Goal: Task Accomplishment & Management: Use online tool/utility

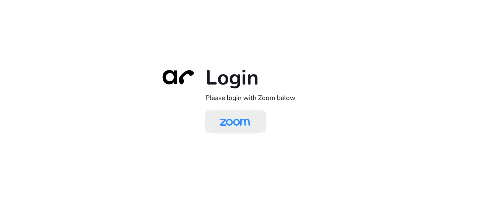
click at [230, 123] on img at bounding box center [235, 122] width 44 height 21
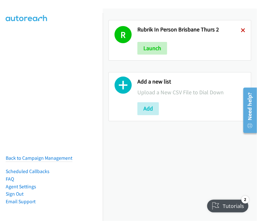
click at [240, 29] on icon at bounding box center [242, 31] width 4 height 4
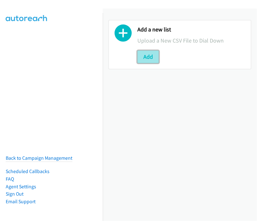
click at [146, 55] on button "Add" at bounding box center [148, 56] width 22 height 13
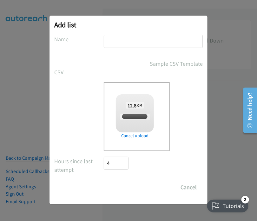
checkbox input "true"
click at [120, 40] on input "text" at bounding box center [153, 41] width 99 height 13
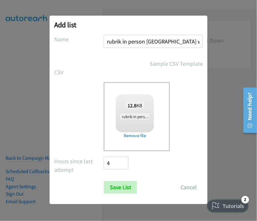
click at [177, 43] on input "rubrik in person brisbane wed 1" at bounding box center [153, 41] width 99 height 13
type input "rubrik in person [GEOGRAPHIC_DATA] fri 1"
click at [120, 186] on input "Save List" at bounding box center [120, 187] width 33 height 13
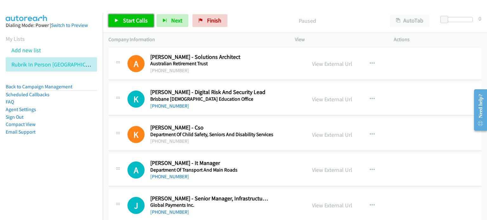
click at [133, 19] on span "Start Calls" at bounding box center [135, 20] width 25 height 7
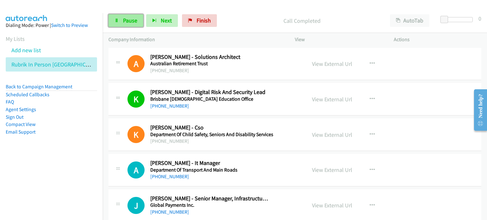
click at [123, 22] on span "Pause" at bounding box center [130, 20] width 14 height 7
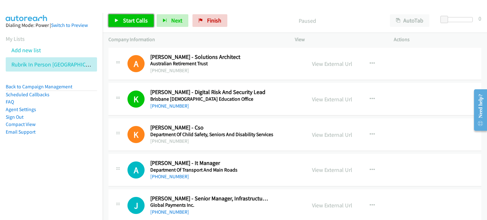
click at [126, 19] on span "Start Calls" at bounding box center [135, 20] width 25 height 7
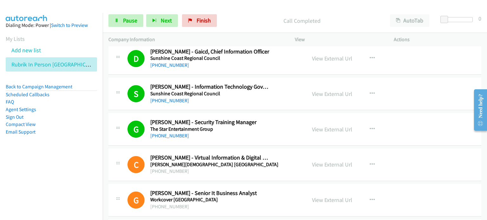
scroll to position [760, 0]
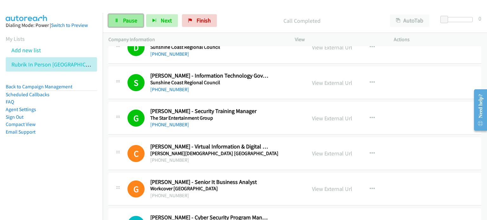
click at [128, 21] on span "Pause" at bounding box center [130, 20] width 14 height 7
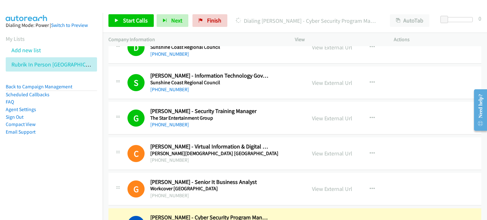
scroll to position [789, 0]
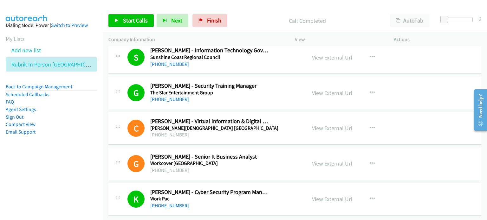
click at [256, 96] on div "+1 706-975-4881" at bounding box center [209, 100] width 119 height 8
click at [256, 89] on link "View External Url" at bounding box center [332, 92] width 40 height 7
click at [207, 19] on span "Finish" at bounding box center [214, 20] width 14 height 7
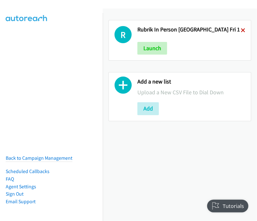
click at [240, 29] on icon at bounding box center [242, 31] width 4 height 4
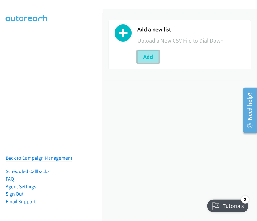
click at [147, 55] on button "Add" at bounding box center [148, 56] width 22 height 13
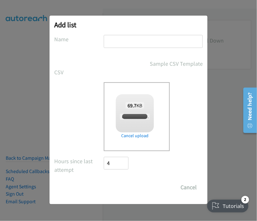
checkbox input "true"
click at [110, 41] on input "text" at bounding box center [153, 41] width 99 height 13
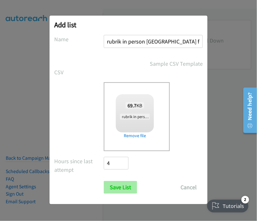
type input "rubrik in person brisbane fri 2"
click at [123, 187] on input "Save List" at bounding box center [120, 187] width 33 height 13
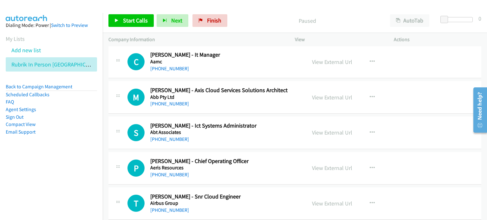
scroll to position [63, 0]
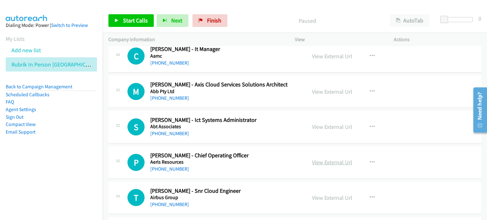
click at [326, 164] on link "View External Url" at bounding box center [332, 162] width 40 height 7
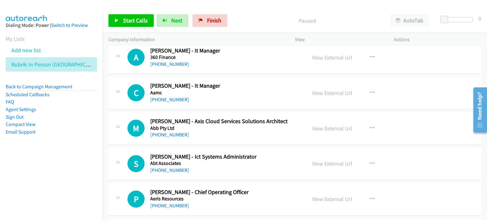
scroll to position [0, 0]
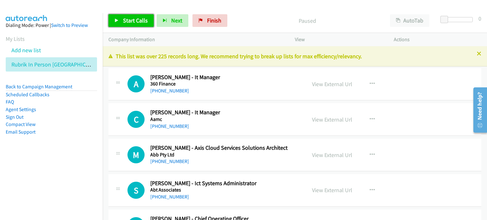
click at [130, 21] on span "Start Calls" at bounding box center [135, 20] width 25 height 7
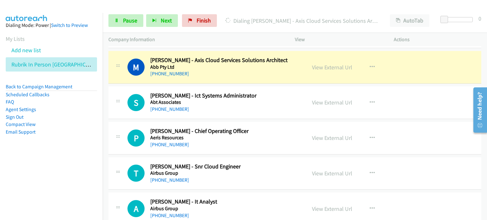
scroll to position [95, 0]
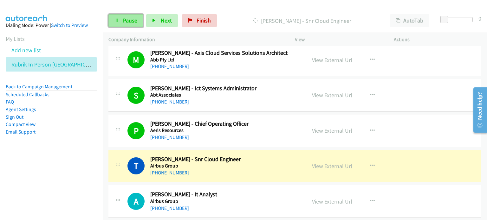
click at [128, 20] on span "Pause" at bounding box center [130, 20] width 14 height 7
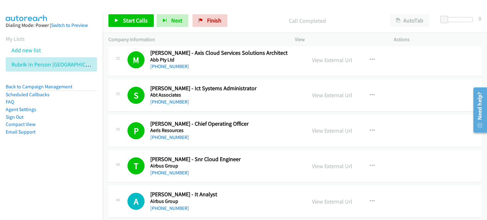
drag, startPoint x: 246, startPoint y: 17, endPoint x: 249, endPoint y: 17, distance: 3.5
click at [246, 17] on p "Call Completed" at bounding box center [307, 20] width 143 height 9
click at [326, 166] on link "View External Url" at bounding box center [332, 166] width 40 height 7
click at [135, 17] on span "Start Calls" at bounding box center [135, 20] width 25 height 7
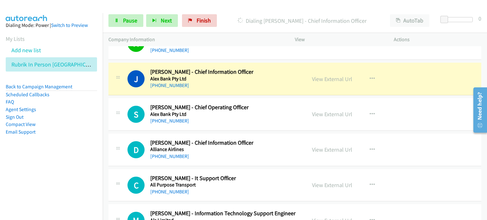
scroll to position [253, 0]
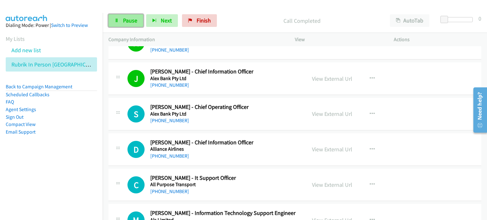
click at [127, 17] on span "Pause" at bounding box center [130, 20] width 14 height 7
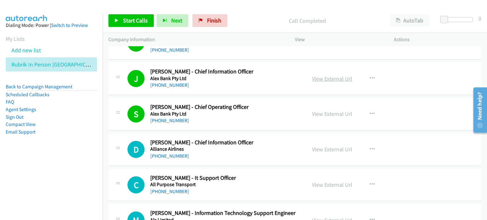
drag, startPoint x: 253, startPoint y: 82, endPoint x: 317, endPoint y: 78, distance: 63.2
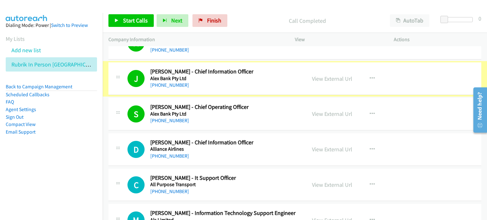
click at [317, 78] on link "View External Url" at bounding box center [332, 78] width 40 height 7
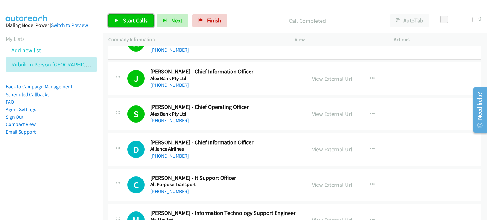
click at [134, 18] on span "Start Calls" at bounding box center [135, 20] width 25 height 7
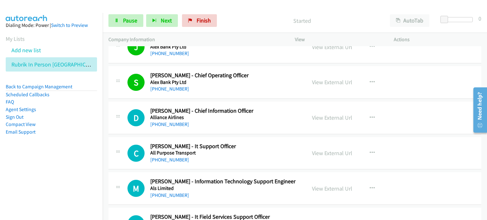
scroll to position [317, 0]
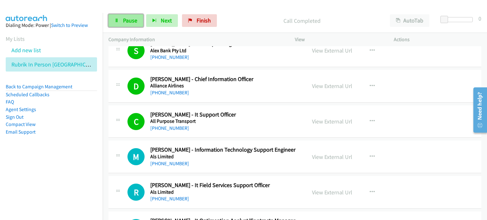
click at [119, 19] on link "Pause" at bounding box center [125, 20] width 35 height 13
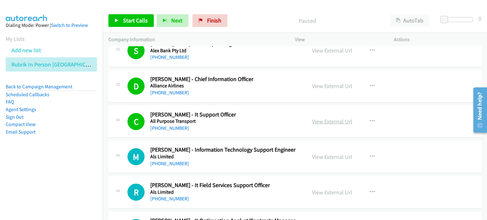
click at [323, 120] on link "View External Url" at bounding box center [332, 121] width 40 height 7
click at [126, 20] on span "Start Calls" at bounding box center [135, 20] width 25 height 7
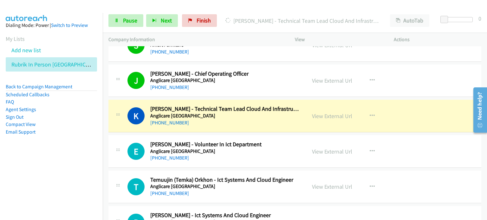
scroll to position [602, 0]
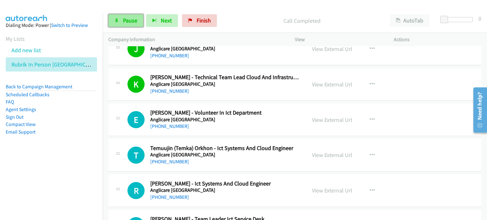
click at [125, 21] on span "Pause" at bounding box center [130, 20] width 14 height 7
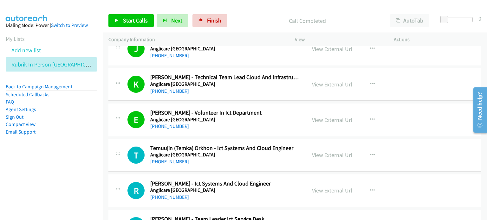
drag, startPoint x: 56, startPoint y: 172, endPoint x: 71, endPoint y: 174, distance: 14.7
click at [57, 173] on nav "Dialing Mode: Power | Switch to Preview My Lists Add new list Rubrik In Person …" at bounding box center [51, 123] width 103 height 220
click at [335, 117] on link "View External Url" at bounding box center [332, 119] width 40 height 7
click at [132, 20] on span "Start Calls" at bounding box center [135, 20] width 25 height 7
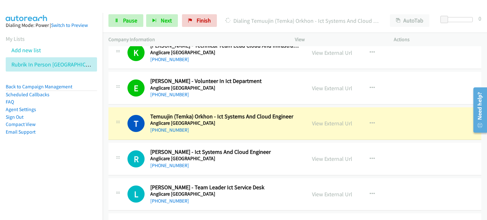
scroll to position [665, 0]
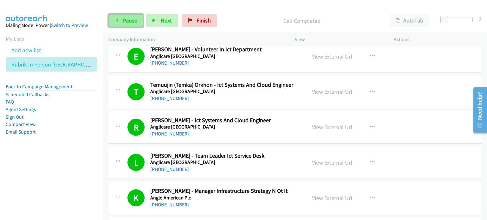
click at [123, 21] on span "Pause" at bounding box center [130, 20] width 14 height 7
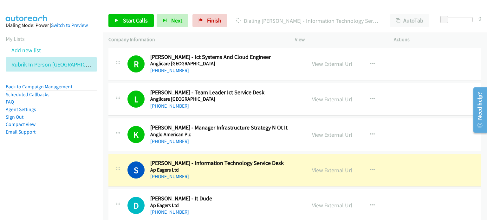
scroll to position [792, 0]
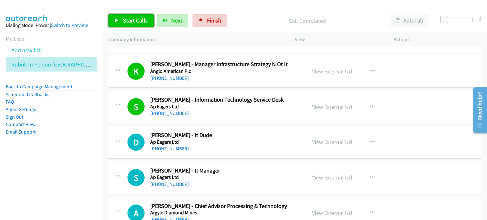
click at [131, 17] on span "Start Calls" at bounding box center [135, 20] width 25 height 7
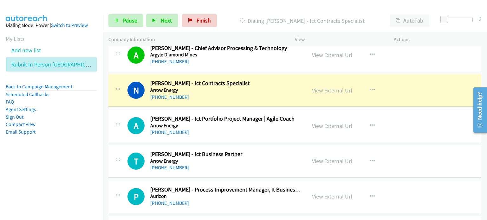
scroll to position [950, 0]
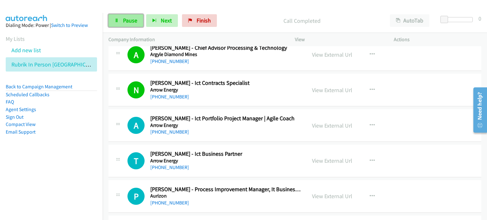
click at [127, 20] on span "Pause" at bounding box center [130, 20] width 14 height 7
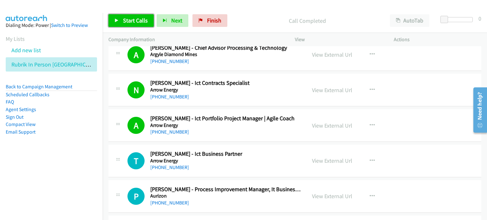
click at [128, 19] on span "Start Calls" at bounding box center [135, 20] width 25 height 7
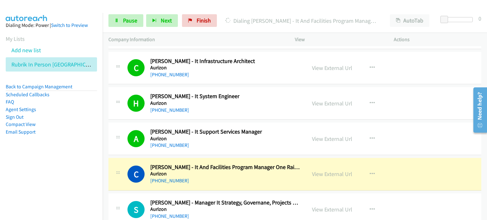
scroll to position [1172, 0]
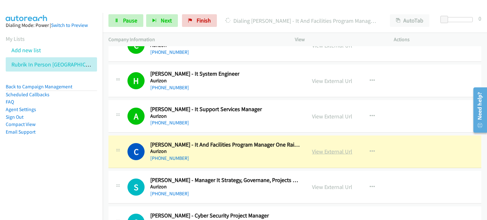
click at [327, 150] on link "View External Url" at bounding box center [332, 151] width 40 height 7
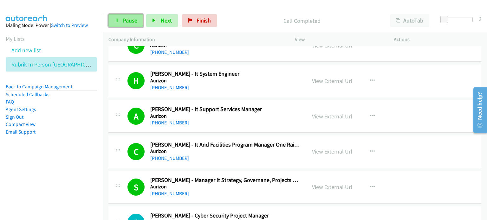
click at [125, 18] on span "Pause" at bounding box center [130, 20] width 14 height 7
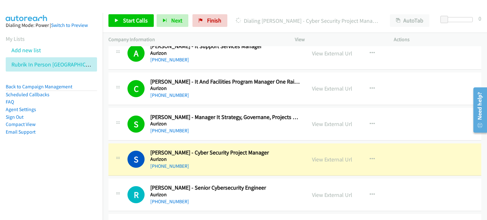
scroll to position [1236, 0]
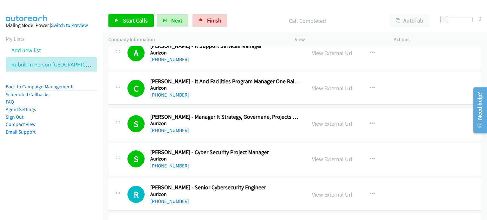
drag, startPoint x: 211, startPoint y: 91, endPoint x: 214, endPoint y: 89, distance: 3.4
click at [211, 91] on div "[PHONE_NUMBER]" at bounding box center [225, 95] width 150 height 8
click at [123, 20] on span "Start Calls" at bounding box center [135, 20] width 25 height 7
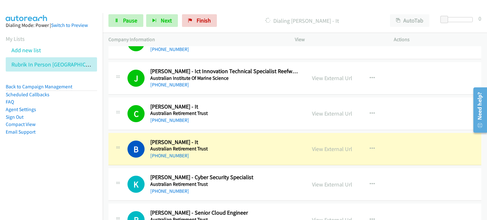
scroll to position [1457, 0]
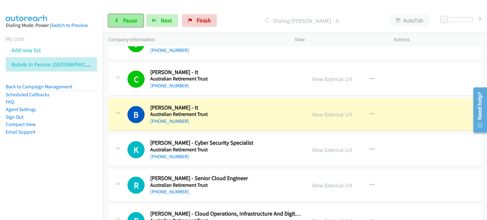
click at [127, 17] on span "Pause" at bounding box center [130, 20] width 14 height 7
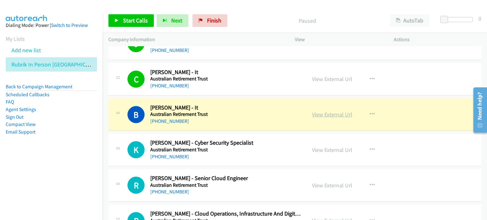
click at [324, 111] on link "View External Url" at bounding box center [332, 114] width 40 height 7
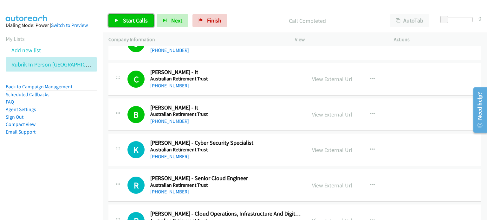
click at [128, 20] on span "Start Calls" at bounding box center [135, 20] width 25 height 7
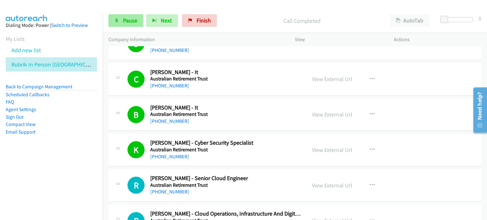
click at [123, 25] on link "Pause" at bounding box center [125, 20] width 35 height 13
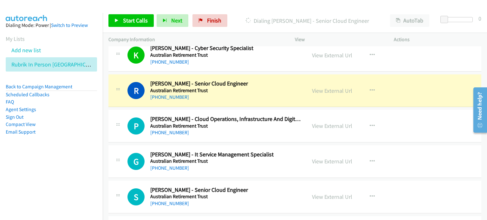
scroll to position [1552, 0]
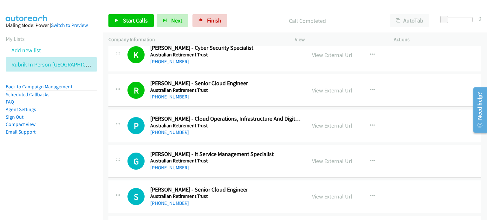
click at [61, 158] on aside "Dialing Mode: Power | Switch to Preview My Lists Add new list Rubrik In Person …" at bounding box center [51, 88] width 103 height 151
click at [127, 21] on span "Start Calls" at bounding box center [135, 20] width 25 height 7
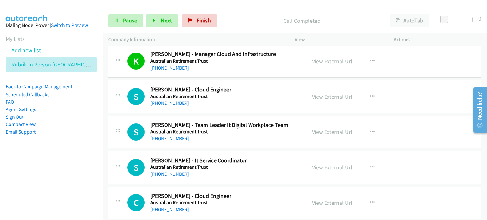
scroll to position [1774, 0]
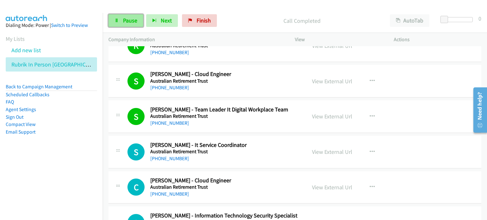
click at [129, 18] on span "Pause" at bounding box center [130, 20] width 14 height 7
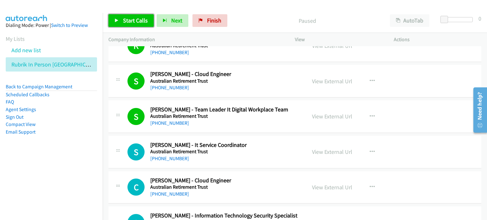
click at [120, 15] on link "Start Calls" at bounding box center [130, 20] width 45 height 13
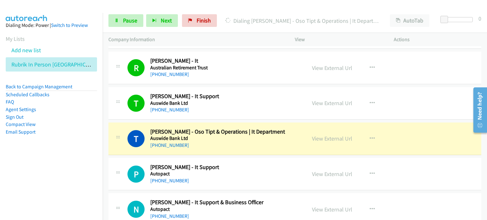
scroll to position [1996, 0]
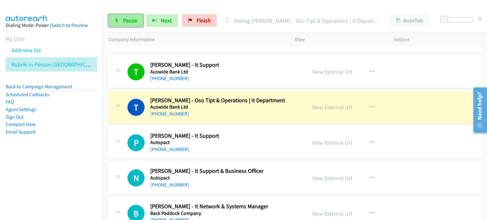
click at [125, 17] on span "Pause" at bounding box center [130, 20] width 14 height 7
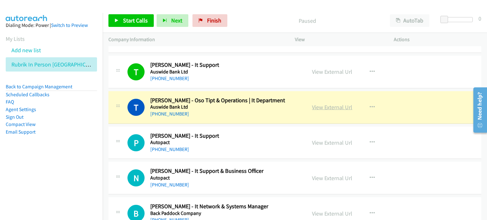
click at [328, 104] on link "View External Url" at bounding box center [332, 107] width 40 height 7
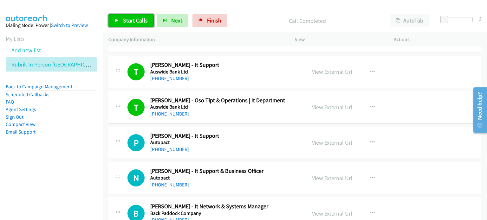
click at [129, 19] on span "Start Calls" at bounding box center [135, 20] width 25 height 7
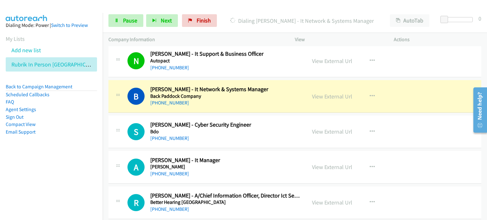
scroll to position [2123, 0]
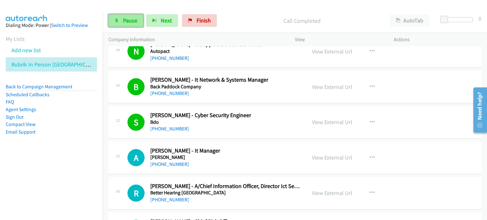
click at [128, 19] on span "Pause" at bounding box center [130, 20] width 14 height 7
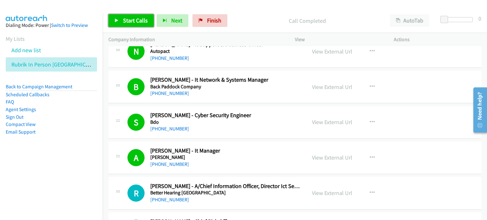
click at [130, 21] on span "Start Calls" at bounding box center [135, 20] width 25 height 7
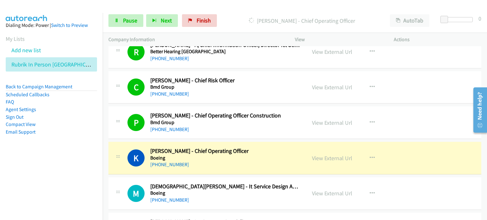
scroll to position [2281, 0]
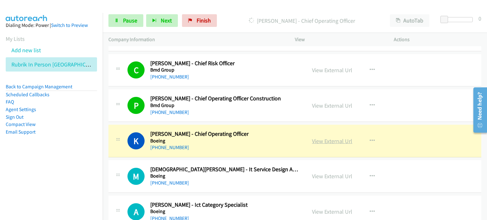
click at [321, 138] on link "View External Url" at bounding box center [332, 141] width 40 height 7
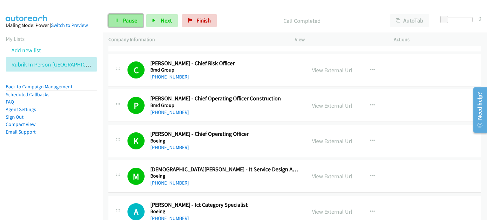
click at [133, 20] on span "Pause" at bounding box center [130, 20] width 14 height 7
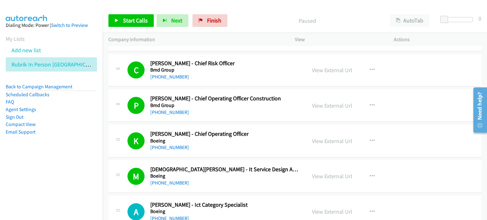
drag, startPoint x: 261, startPoint y: 25, endPoint x: 262, endPoint y: 21, distance: 3.9
click at [261, 25] on div "Paused" at bounding box center [307, 20] width 154 height 13
click at [129, 19] on span "Start Calls" at bounding box center [135, 20] width 25 height 7
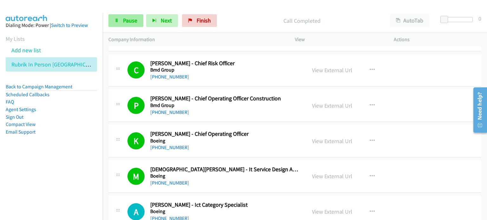
drag, startPoint x: 127, startPoint y: 22, endPoint x: 135, endPoint y: 24, distance: 8.6
click at [127, 22] on span "Pause" at bounding box center [130, 20] width 14 height 7
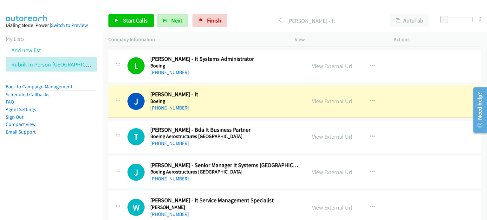
scroll to position [2535, 0]
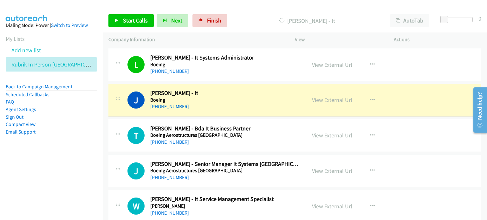
click at [249, 13] on div "Start Calls Pause Next Finish [PERSON_NAME] - It AutoTab AutoTab 0" at bounding box center [295, 21] width 384 height 24
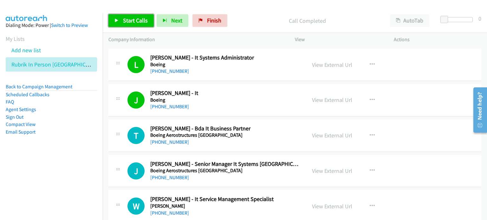
click at [131, 17] on span "Start Calls" at bounding box center [135, 20] width 25 height 7
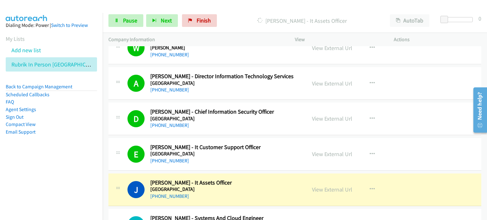
scroll to position [2788, 0]
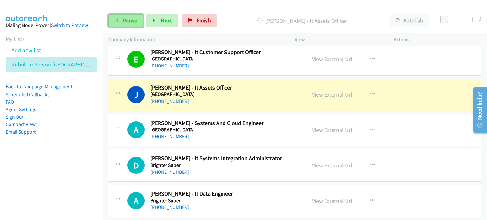
click at [127, 19] on span "Pause" at bounding box center [130, 20] width 14 height 7
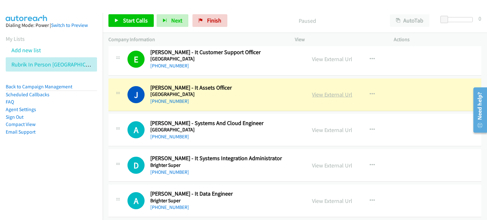
click at [331, 91] on link "View External Url" at bounding box center [332, 94] width 40 height 7
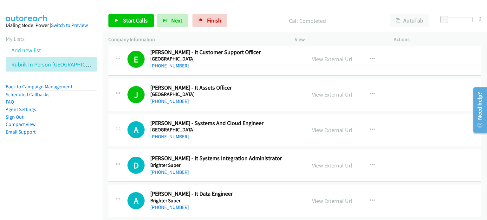
scroll to position [2851, 0]
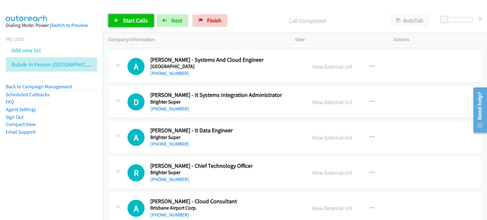
drag, startPoint x: 129, startPoint y: 19, endPoint x: 139, endPoint y: 25, distance: 11.4
click at [129, 19] on span "Start Calls" at bounding box center [135, 20] width 25 height 7
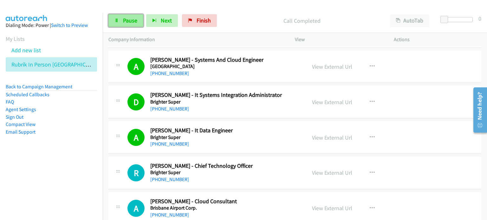
click at [127, 19] on span "Pause" at bounding box center [130, 20] width 14 height 7
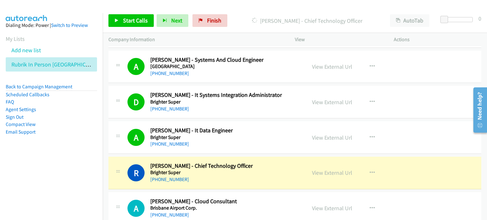
click at [64, 181] on nav "Dialing Mode: Power | Switch to Preview My Lists Add new list Rubrik In Person …" at bounding box center [51, 123] width 103 height 220
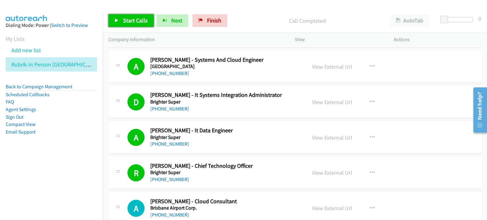
click at [124, 19] on span "Start Calls" at bounding box center [135, 20] width 25 height 7
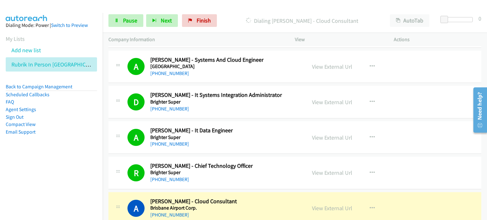
scroll to position [2915, 0]
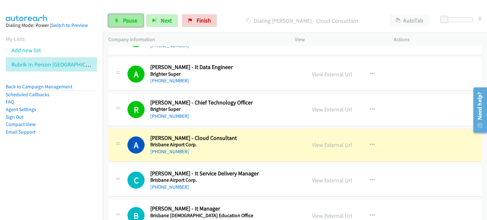
click at [119, 19] on link "Pause" at bounding box center [125, 20] width 35 height 13
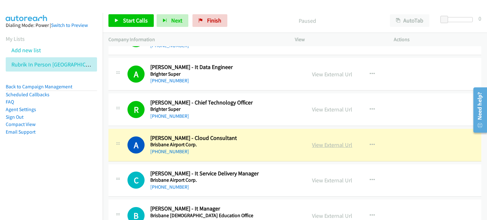
click at [317, 141] on link "View External Url" at bounding box center [332, 144] width 40 height 7
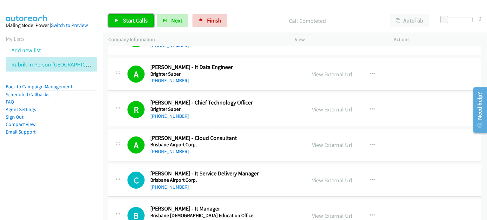
click at [121, 19] on link "Start Calls" at bounding box center [130, 20] width 45 height 13
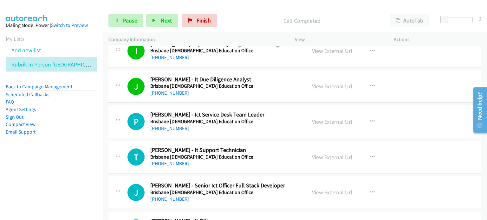
scroll to position [3200, 0]
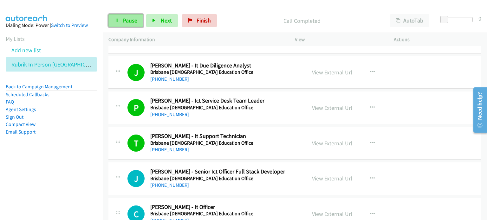
click at [128, 17] on span "Pause" at bounding box center [130, 20] width 14 height 7
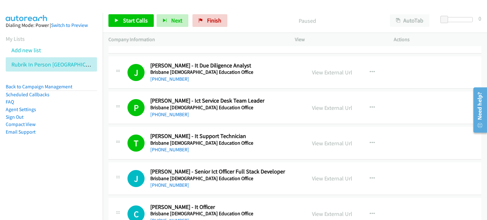
click at [261, 12] on div "Start Calls Pause Next Finish Paused AutoTab AutoTab 0" at bounding box center [295, 21] width 384 height 24
click at [129, 19] on span "Start Calls" at bounding box center [135, 20] width 25 height 7
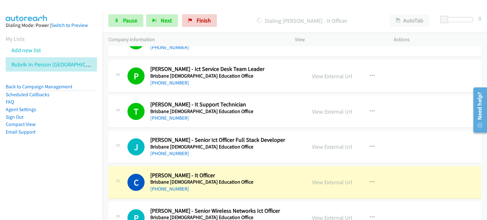
scroll to position [3263, 0]
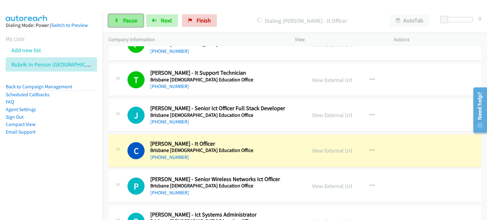
click at [125, 18] on span "Pause" at bounding box center [130, 20] width 14 height 7
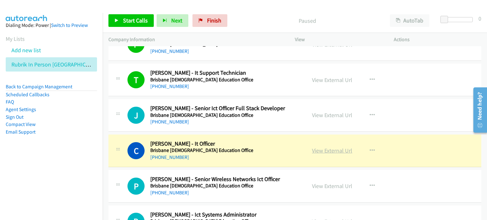
click at [326, 147] on link "View External Url" at bounding box center [332, 150] width 40 height 7
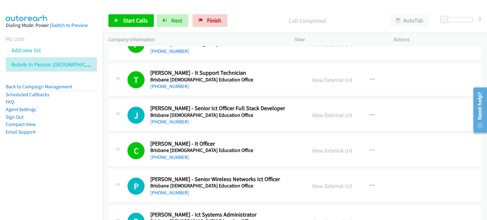
click at [39, 172] on nav "Dialing Mode: Power | Switch to Preview My Lists Add new list Rubrik In Person …" at bounding box center [51, 123] width 103 height 220
click at [135, 17] on span "Start Calls" at bounding box center [135, 20] width 25 height 7
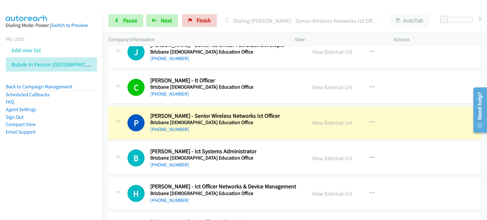
scroll to position [3358, 0]
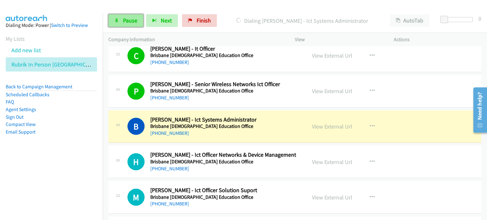
click at [124, 18] on span "Pause" at bounding box center [130, 20] width 14 height 7
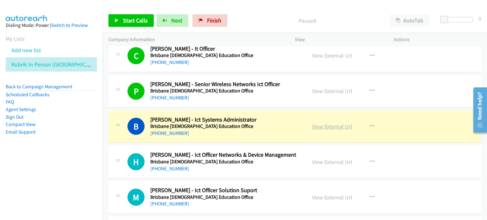
click at [331, 123] on link "View External Url" at bounding box center [332, 126] width 40 height 7
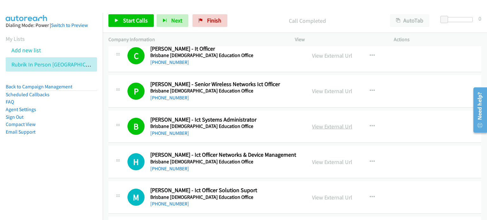
click at [329, 123] on link "View External Url" at bounding box center [332, 126] width 40 height 7
click at [125, 17] on span "Start Calls" at bounding box center [135, 20] width 25 height 7
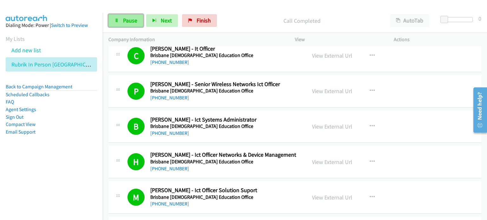
click at [124, 19] on span "Pause" at bounding box center [130, 20] width 14 height 7
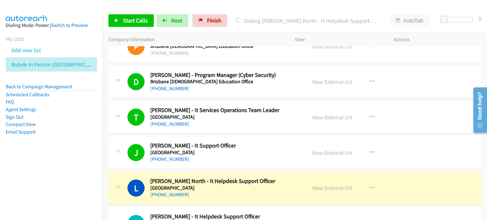
scroll to position [3643, 0]
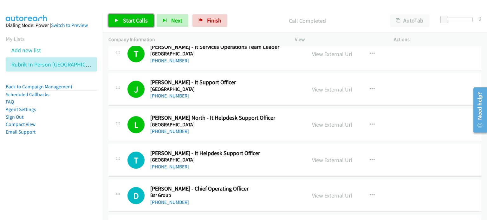
click at [125, 18] on span "Start Calls" at bounding box center [135, 20] width 25 height 7
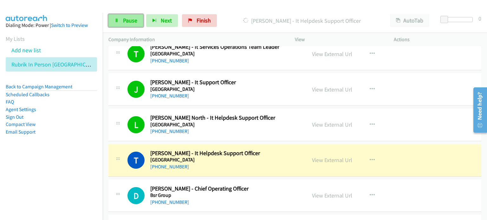
click at [122, 14] on link "Pause" at bounding box center [125, 20] width 35 height 13
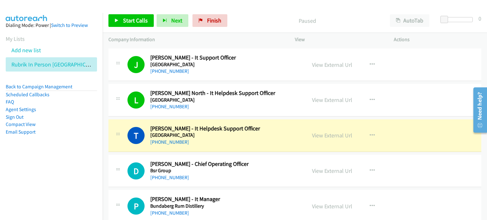
scroll to position [3675, 0]
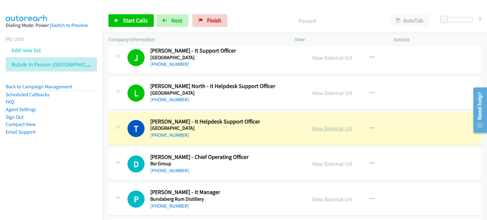
click at [320, 125] on link "View External Url" at bounding box center [332, 128] width 40 height 7
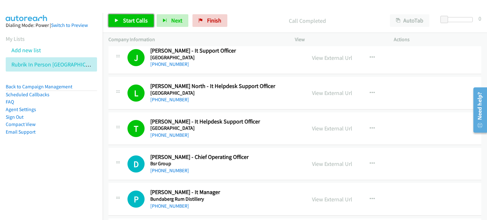
click at [129, 24] on link "Start Calls" at bounding box center [130, 20] width 45 height 13
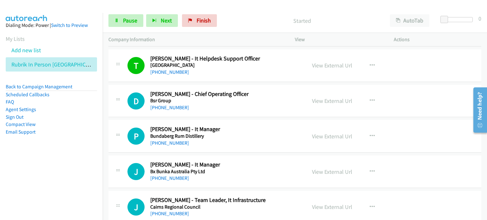
scroll to position [3739, 0]
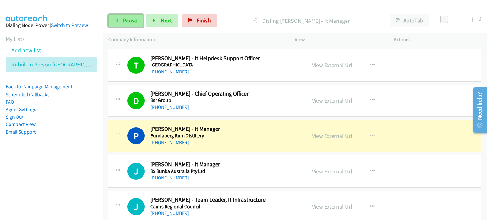
click at [125, 20] on span "Pause" at bounding box center [130, 20] width 14 height 7
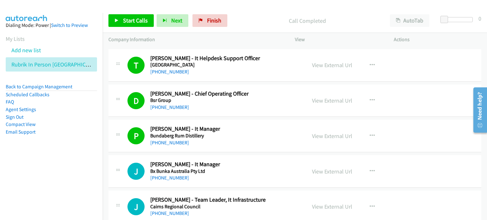
click at [241, 12] on div "Start Calls Pause Next Finish Call Completed AutoTab AutoTab 0" at bounding box center [295, 21] width 384 height 24
click at [131, 20] on span "Start Calls" at bounding box center [135, 20] width 25 height 7
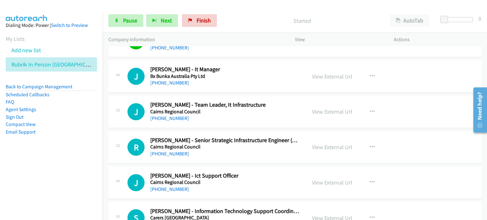
scroll to position [3802, 0]
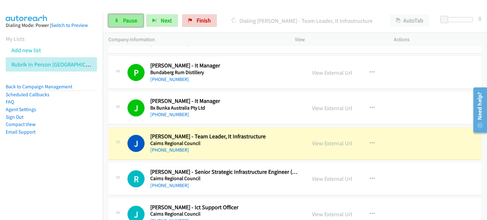
click at [128, 20] on span "Pause" at bounding box center [130, 20] width 14 height 7
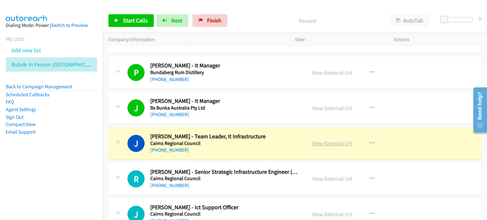
click at [318, 140] on link "View External Url" at bounding box center [332, 143] width 40 height 7
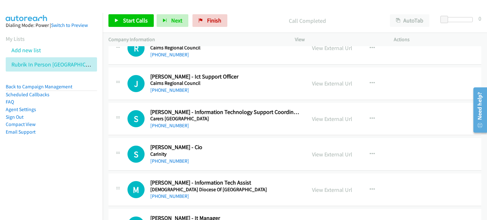
scroll to position [3929, 0]
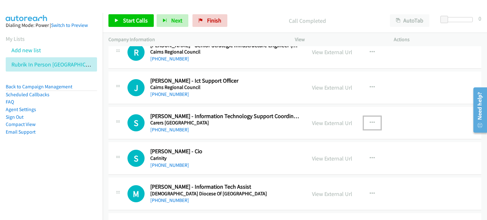
click at [369, 120] on icon "button" at bounding box center [371, 122] width 5 height 5
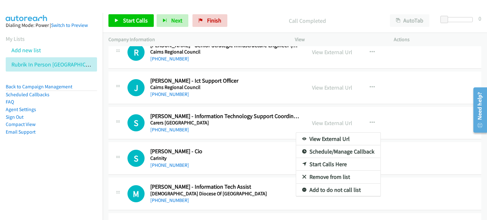
drag, startPoint x: 82, startPoint y: 151, endPoint x: 143, endPoint y: 123, distance: 67.0
click at [82, 151] on aside "Dialing Mode: Power | Switch to Preview My Lists Add new list Rubrik In Person …" at bounding box center [51, 88] width 103 height 151
click at [68, 179] on nav "Dialing Mode: Power | Switch to Preview My Lists Add new list Rubrik In Person …" at bounding box center [51, 123] width 103 height 220
click at [259, 11] on div at bounding box center [243, 110] width 487 height 220
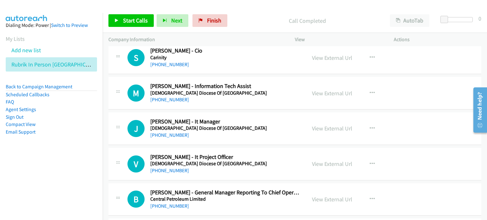
scroll to position [4087, 0]
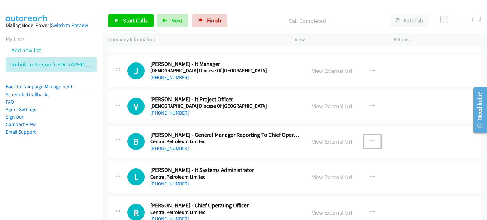
click at [370, 139] on icon "button" at bounding box center [371, 141] width 5 height 5
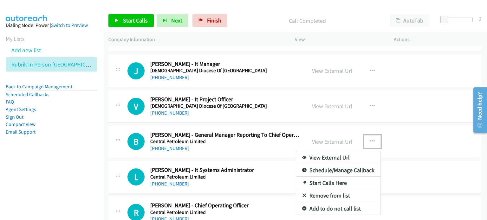
click at [321, 177] on link "Start Calls Here" at bounding box center [338, 183] width 84 height 13
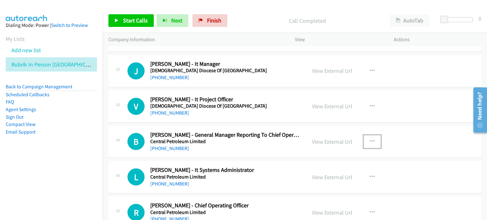
click at [372, 135] on button "button" at bounding box center [371, 141] width 17 height 13
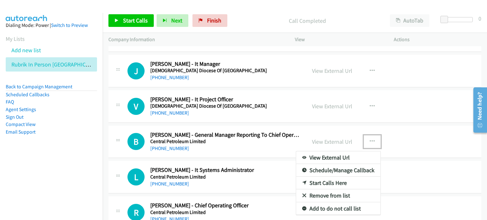
click at [330, 177] on link "Start Calls Here" at bounding box center [338, 183] width 84 height 13
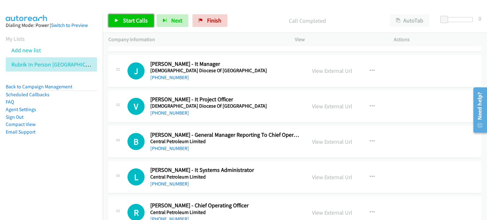
click at [116, 18] on link "Start Calls" at bounding box center [130, 20] width 45 height 13
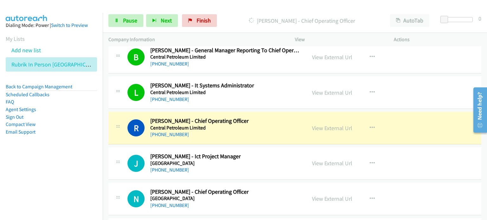
scroll to position [4182, 0]
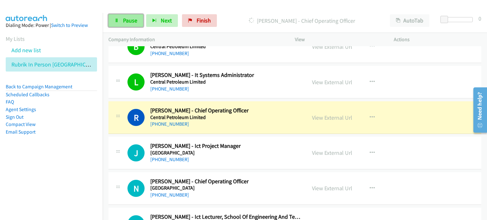
click at [129, 21] on span "Pause" at bounding box center [130, 20] width 14 height 7
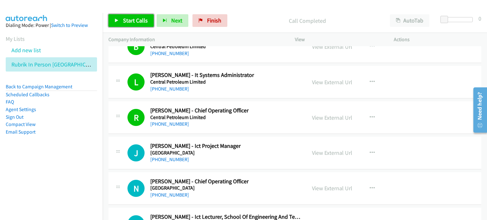
click at [130, 21] on span "Start Calls" at bounding box center [135, 20] width 25 height 7
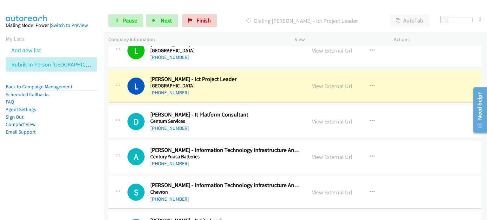
scroll to position [4467, 0]
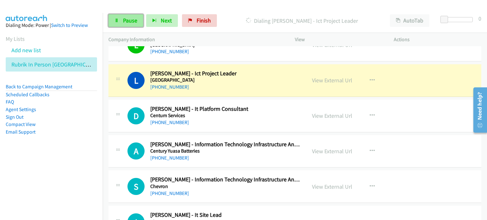
click at [125, 21] on span "Pause" at bounding box center [130, 20] width 14 height 7
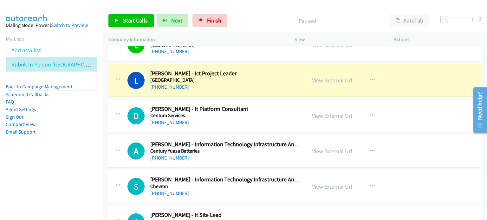
click at [325, 77] on link "View External Url" at bounding box center [332, 80] width 40 height 7
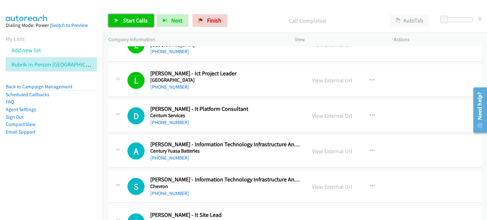
click at [125, 16] on link "Start Calls" at bounding box center [130, 20] width 45 height 13
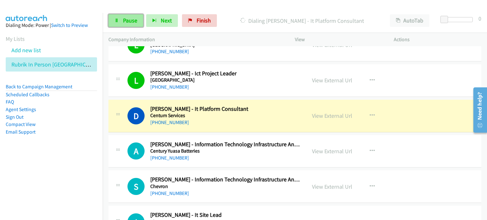
click at [120, 18] on link "Pause" at bounding box center [125, 20] width 35 height 13
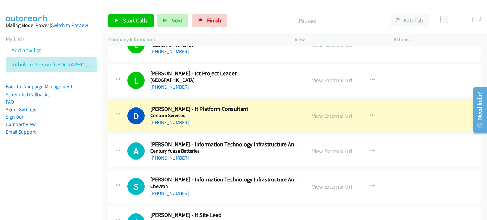
click at [322, 112] on link "View External Url" at bounding box center [332, 115] width 40 height 7
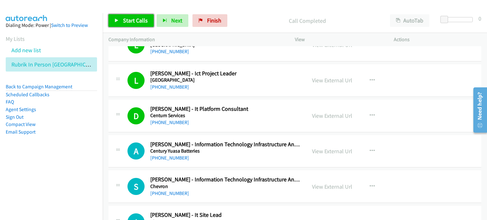
click at [130, 21] on span "Start Calls" at bounding box center [135, 20] width 25 height 7
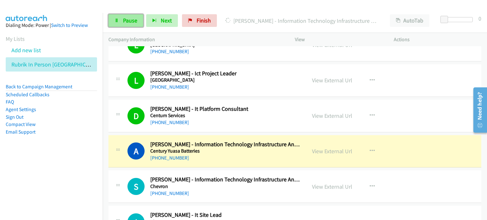
click at [125, 19] on span "Pause" at bounding box center [130, 20] width 14 height 7
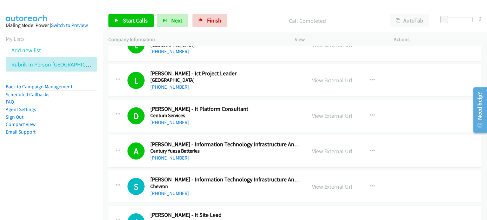
click at [265, 19] on p "Call Completed" at bounding box center [307, 20] width 143 height 9
click at [319, 148] on link "View External Url" at bounding box center [332, 151] width 40 height 7
click at [125, 16] on link "Start Calls" at bounding box center [130, 20] width 45 height 13
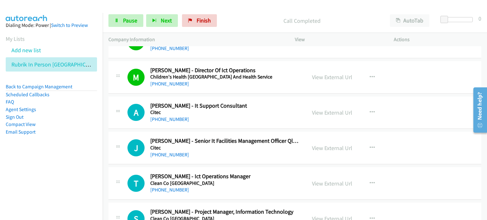
scroll to position [4689, 0]
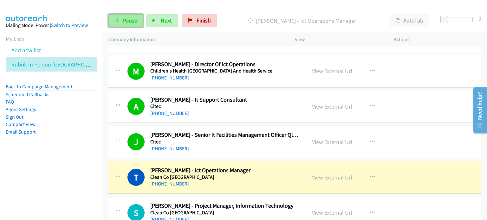
click at [125, 18] on span "Pause" at bounding box center [130, 20] width 14 height 7
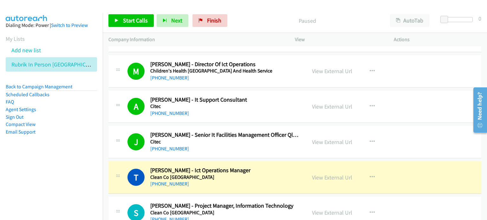
scroll to position [4721, 0]
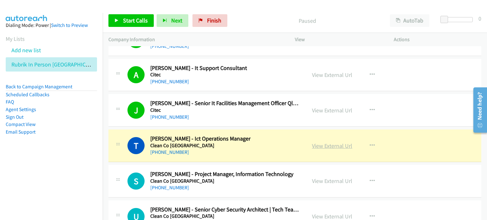
click at [316, 142] on link "View External Url" at bounding box center [332, 145] width 40 height 7
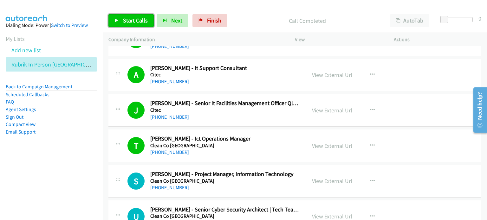
click at [131, 20] on span "Start Calls" at bounding box center [135, 20] width 25 height 7
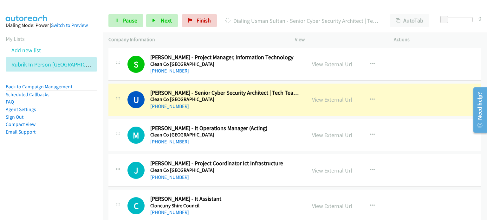
scroll to position [4847, 0]
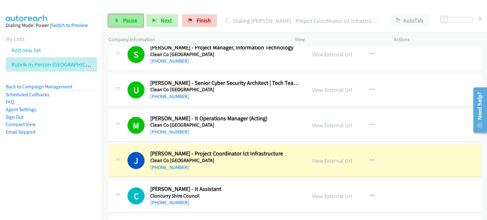
click at [123, 21] on span "Pause" at bounding box center [130, 20] width 14 height 7
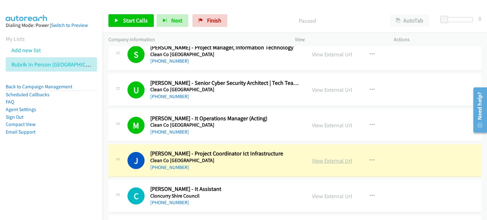
click at [327, 157] on link "View External Url" at bounding box center [332, 160] width 40 height 7
